Goal: Find specific page/section: Find specific page/section

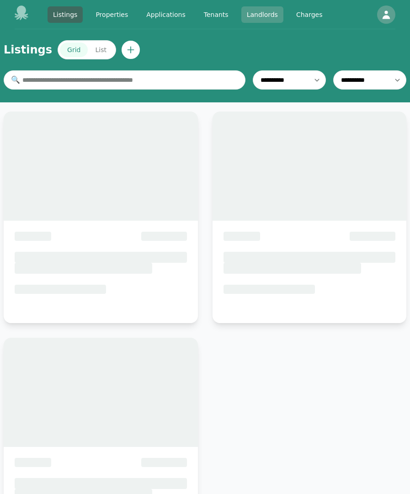
click at [258, 15] on link "Landlords" at bounding box center [262, 14] width 42 height 16
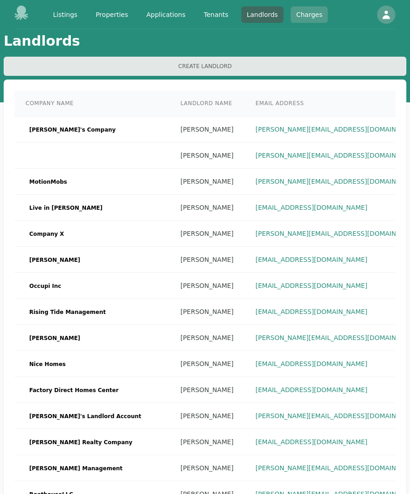
click at [302, 16] on link "Charges" at bounding box center [308, 14] width 37 height 16
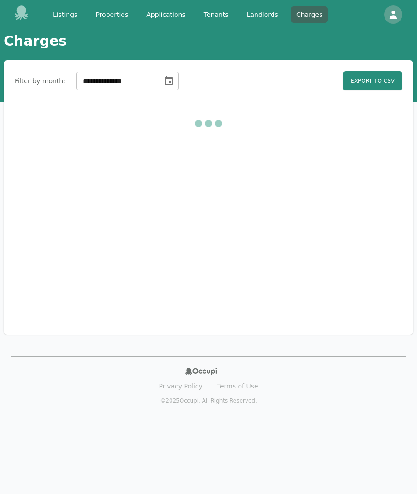
select select "**"
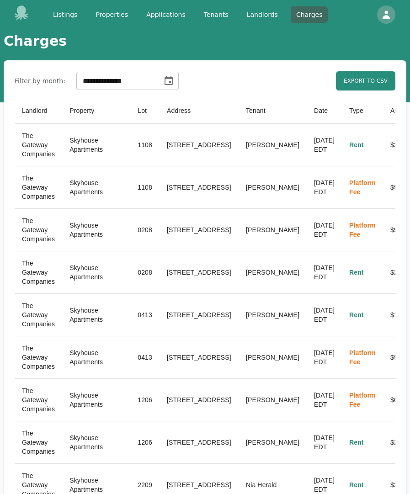
click at [21, 16] on icon at bounding box center [22, 12] width 14 height 15
